Goal: Transaction & Acquisition: Download file/media

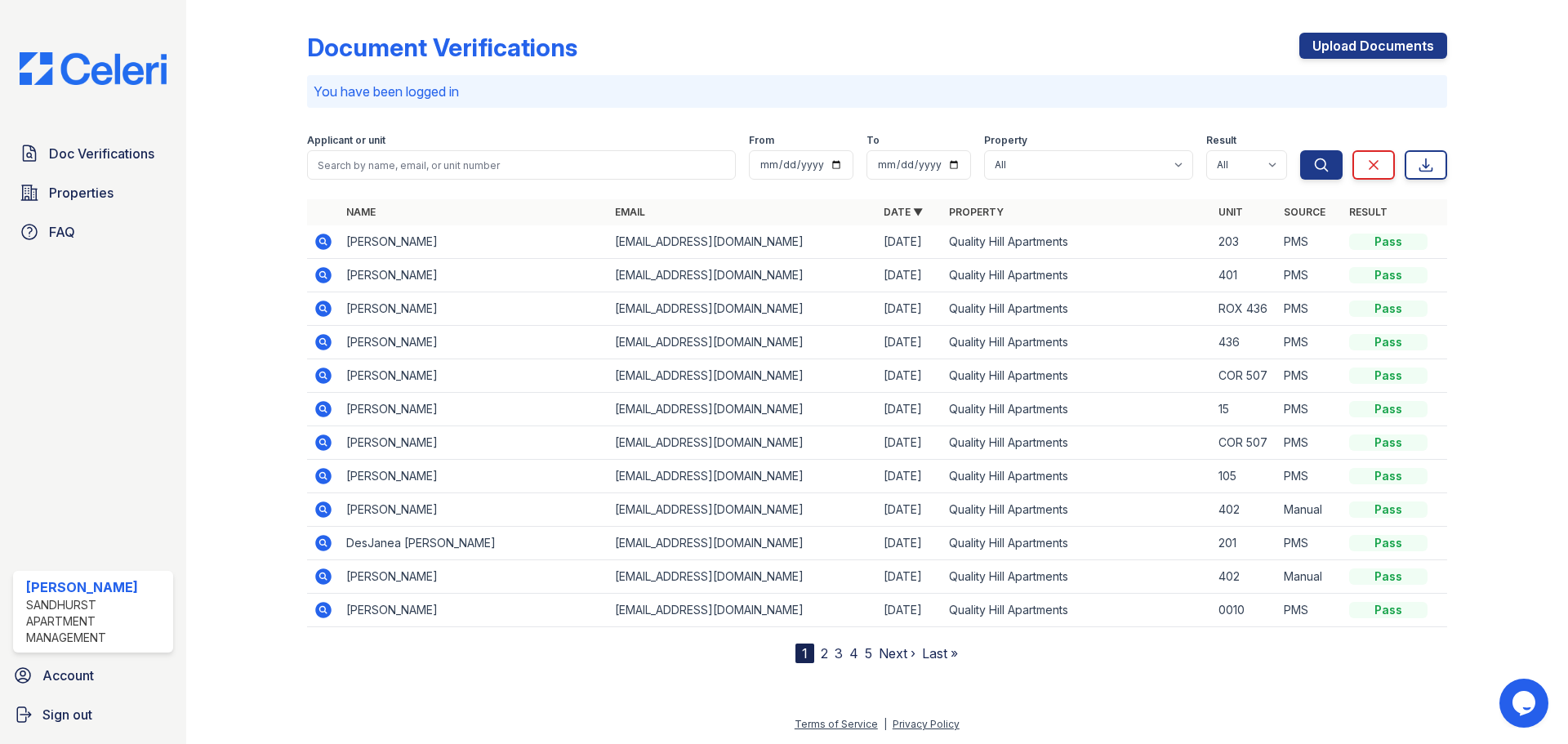
click at [325, 233] on icon at bounding box center [323, 242] width 20 height 20
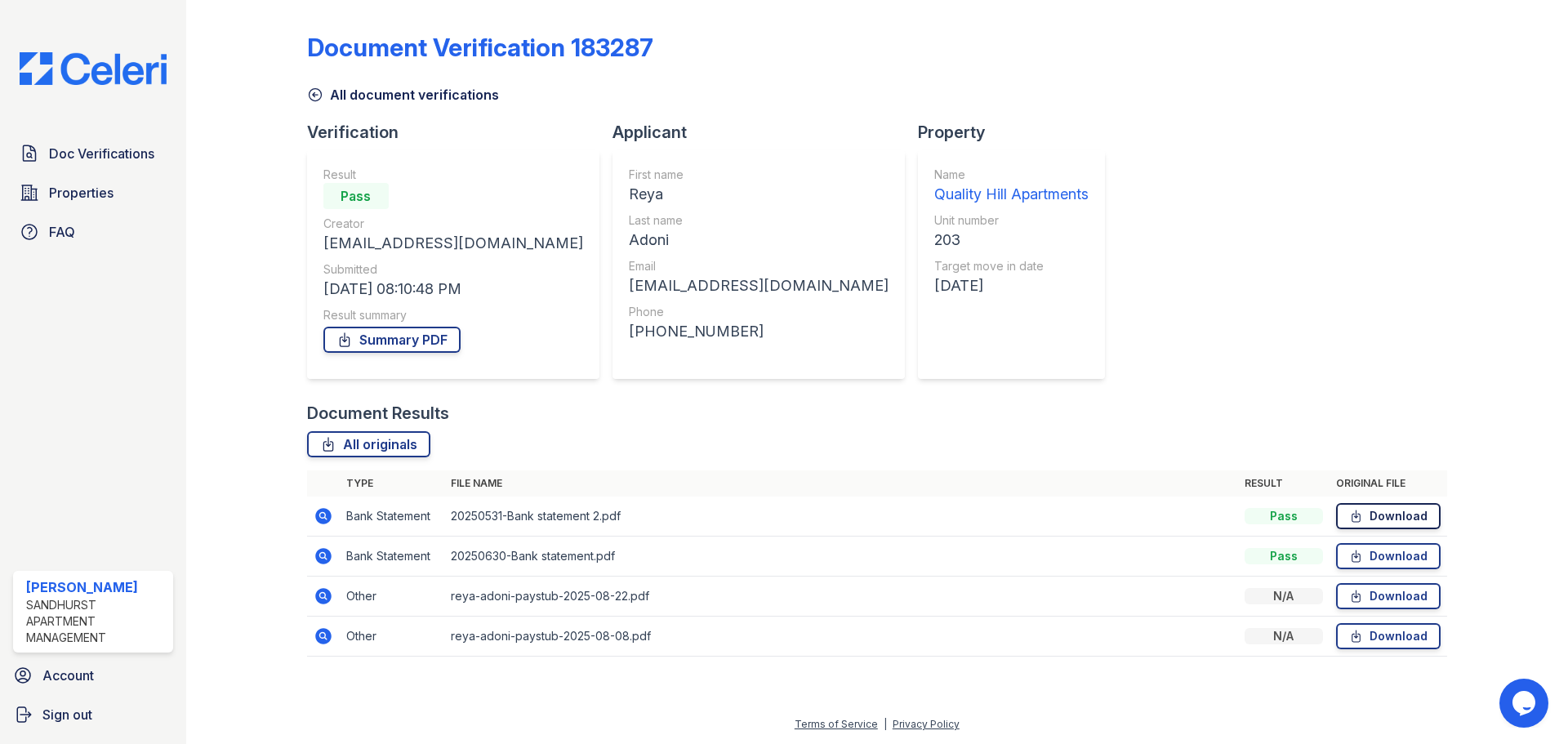
click at [1379, 510] on link "Download" at bounding box center [1389, 516] width 105 height 26
click at [1374, 582] on td "Download" at bounding box center [1388, 597] width 118 height 41
click at [1376, 596] on link "Download" at bounding box center [1389, 596] width 105 height 26
click at [1393, 597] on link "Download" at bounding box center [1389, 596] width 105 height 26
